Goal: Navigation & Orientation: Find specific page/section

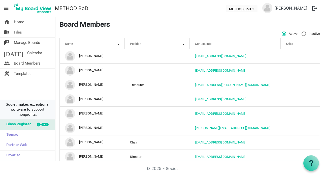
scroll to position [36, 0]
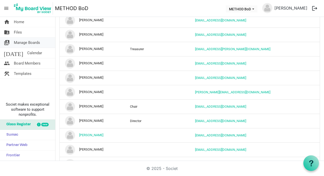
click at [19, 42] on span "Manage Boards" at bounding box center [27, 42] width 26 height 10
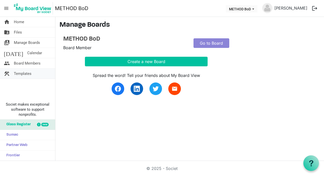
click at [21, 73] on span "Templates" at bounding box center [23, 73] width 18 height 10
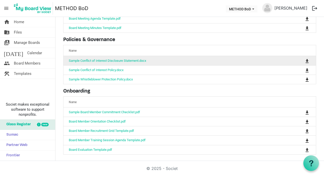
scroll to position [61, 0]
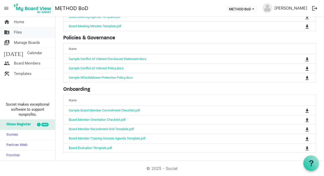
click at [18, 32] on span "Files" at bounding box center [18, 32] width 8 height 10
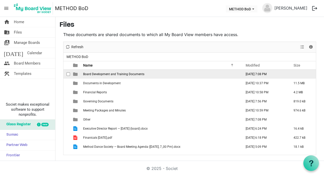
click at [75, 73] on span "is template cell column header type" at bounding box center [75, 74] width 5 height 5
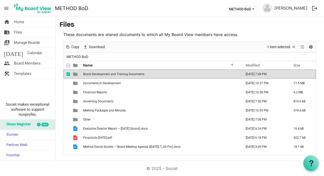
click at [75, 73] on span "is template cell column header type" at bounding box center [75, 74] width 5 height 5
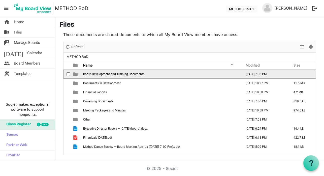
click at [75, 73] on span "is template cell column header type" at bounding box center [75, 74] width 5 height 5
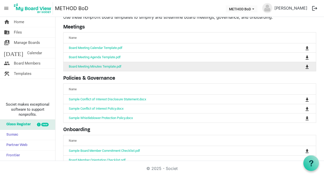
scroll to position [26, 0]
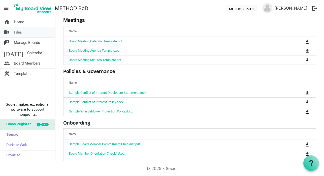
click at [11, 31] on link "folder_shared Files" at bounding box center [27, 32] width 55 height 10
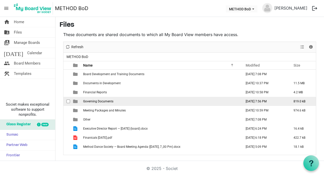
click at [94, 102] on span "Governing Documents" at bounding box center [98, 101] width 30 height 4
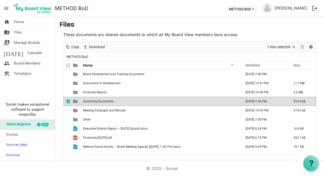
click at [94, 102] on span "Governing Documents" at bounding box center [98, 101] width 30 height 4
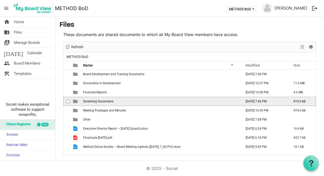
click at [94, 102] on span "Governing Documents" at bounding box center [98, 101] width 30 height 4
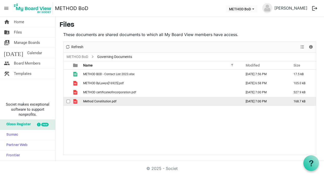
click at [102, 101] on span "Method Constitution.pdf" at bounding box center [99, 101] width 33 height 4
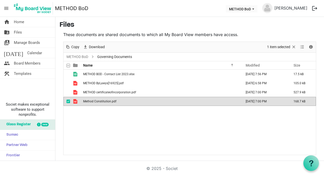
click at [102, 101] on span "Method Constitution.pdf" at bounding box center [99, 101] width 33 height 4
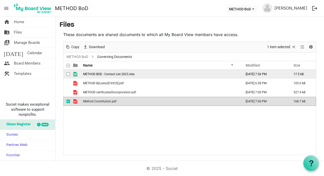
click at [93, 73] on span "METHOD BOD - Contact List 2023.xlsx" at bounding box center [108, 74] width 51 height 4
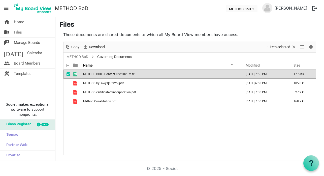
click at [93, 73] on span "METHOD BOD - Contact List 2023.xlsx" at bounding box center [108, 74] width 51 height 4
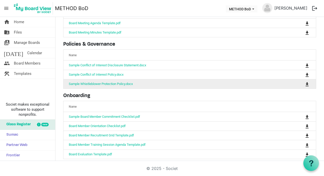
scroll to position [61, 0]
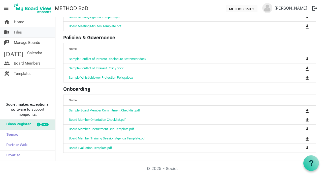
click at [18, 33] on span "Files" at bounding box center [18, 32] width 8 height 10
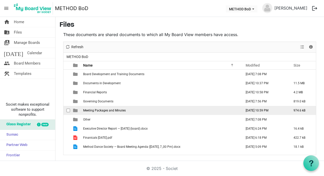
click at [106, 107] on td "Meeting Packages and Minutes" at bounding box center [161, 110] width 159 height 9
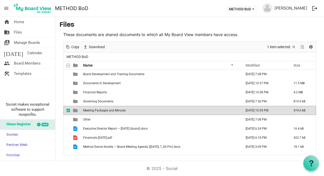
click at [106, 107] on td "Meeting Packages and Minutes" at bounding box center [161, 110] width 159 height 9
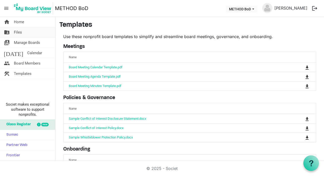
click at [19, 33] on span "Files" at bounding box center [18, 32] width 8 height 10
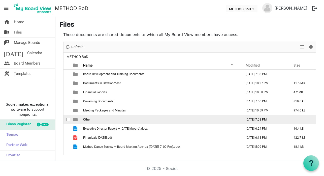
click at [90, 119] on span "Other" at bounding box center [86, 120] width 7 height 4
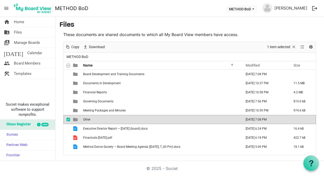
click at [90, 119] on span "Other" at bounding box center [86, 120] width 7 height 4
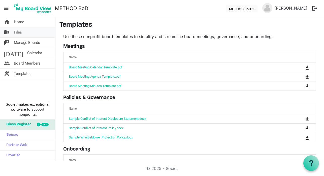
click at [15, 31] on span "Files" at bounding box center [18, 32] width 8 height 10
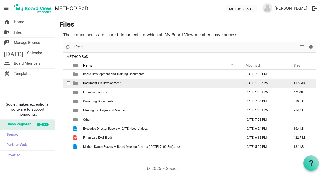
click at [110, 83] on span "Documents in Development" at bounding box center [101, 83] width 37 height 4
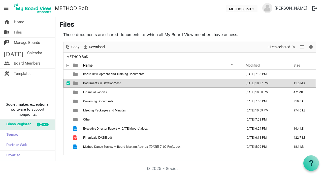
click at [110, 83] on span "Documents in Development" at bounding box center [101, 83] width 37 height 4
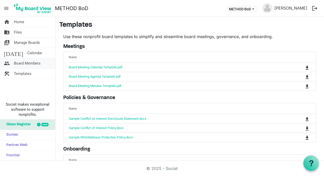
click at [26, 65] on span "Board Members" at bounding box center [27, 63] width 27 height 10
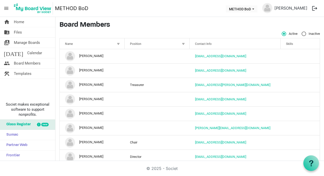
click at [301, 34] on label "Inactive" at bounding box center [310, 33] width 18 height 5
click at [301, 32] on input "Inactive" at bounding box center [301, 31] width 0 height 0
radio input "true"
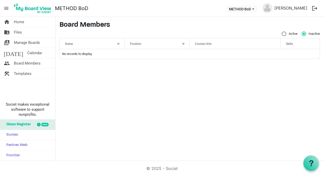
click at [283, 33] on label "Active" at bounding box center [289, 33] width 16 height 5
click at [282, 32] on input "Active" at bounding box center [281, 31] width 0 height 0
radio input "true"
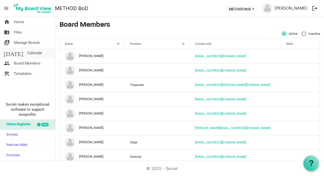
click at [27, 52] on span "Calendar" at bounding box center [34, 53] width 15 height 10
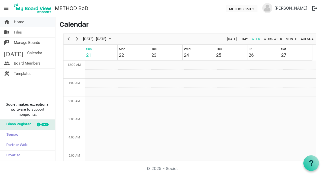
click at [17, 23] on span "Home" at bounding box center [19, 22] width 10 height 10
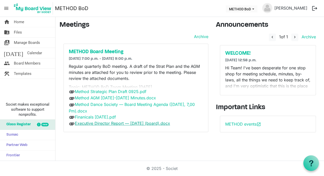
click at [100, 123] on link "Executive Director Report — [DATE] (board).docx" at bounding box center [122, 123] width 95 height 5
click at [243, 52] on h5 "WELCOME!" at bounding box center [267, 53] width 85 height 6
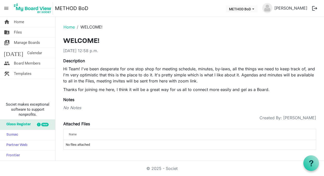
click at [7, 7] on span "menu" at bounding box center [7, 9] width 10 height 10
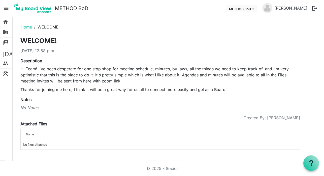
click at [6, 7] on span "menu" at bounding box center [7, 9] width 10 height 10
